Goal: Task Accomplishment & Management: Manage account settings

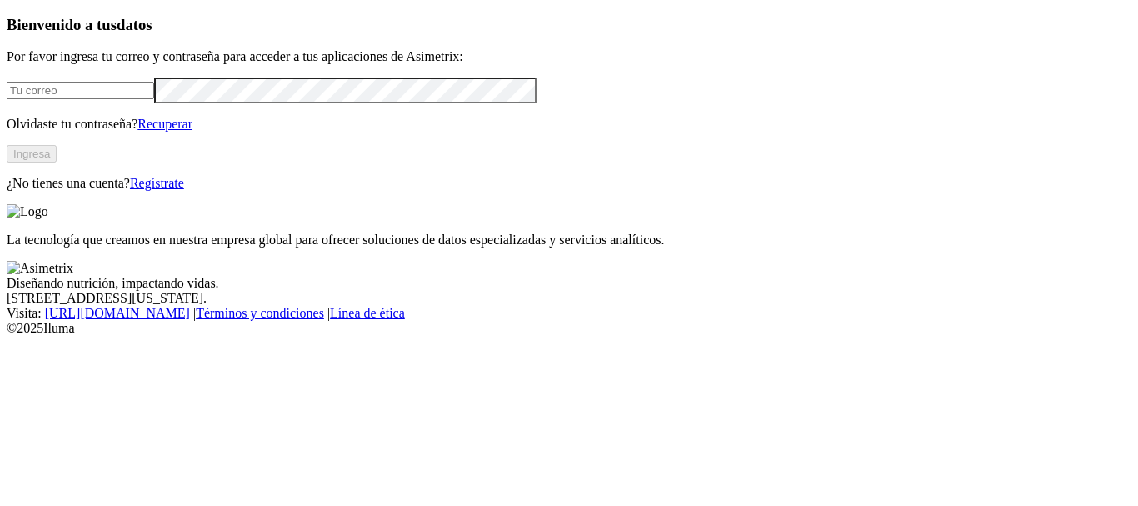
click at [112, 99] on input "email" at bounding box center [80, 90] width 147 height 17
type input "[PERSON_NAME][EMAIL_ADDRESS][PERSON_NAME][DOMAIN_NAME]"
click input "submit" at bounding box center [0, 0] width 0 height 0
